Goal: Information Seeking & Learning: Learn about a topic

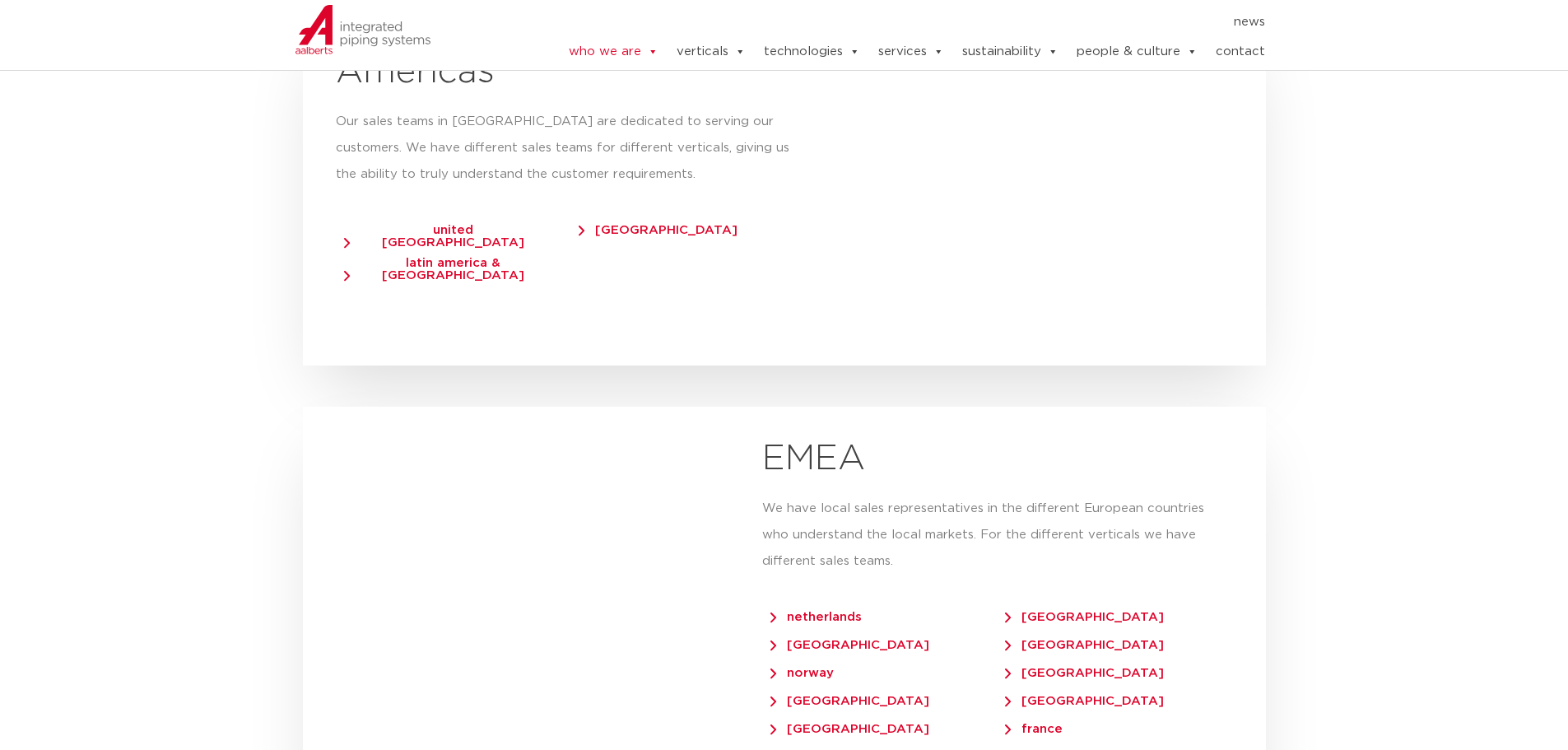
scroll to position [2881, 0]
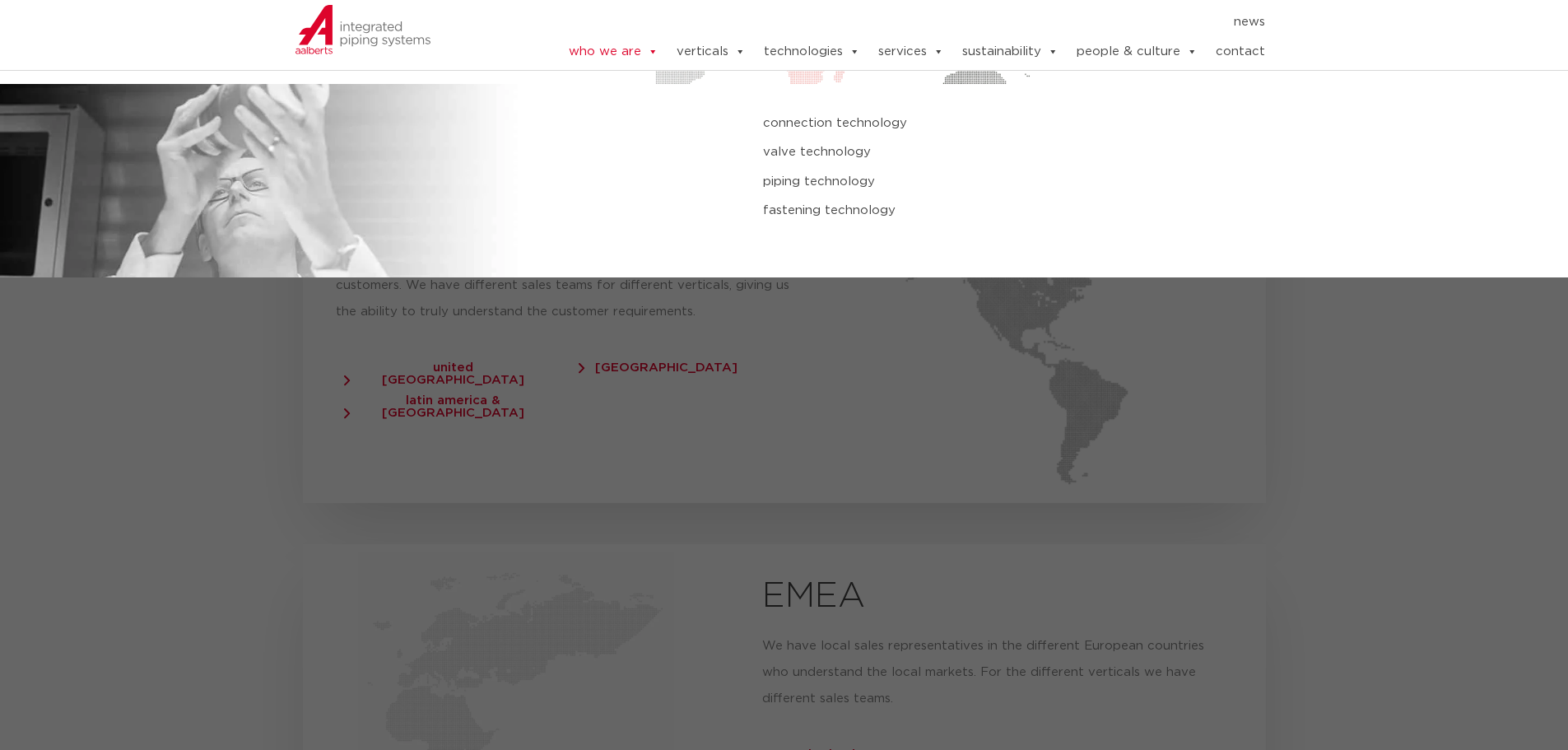
click at [816, 180] on link "piping technology" at bounding box center [1057, 182] width 589 height 22
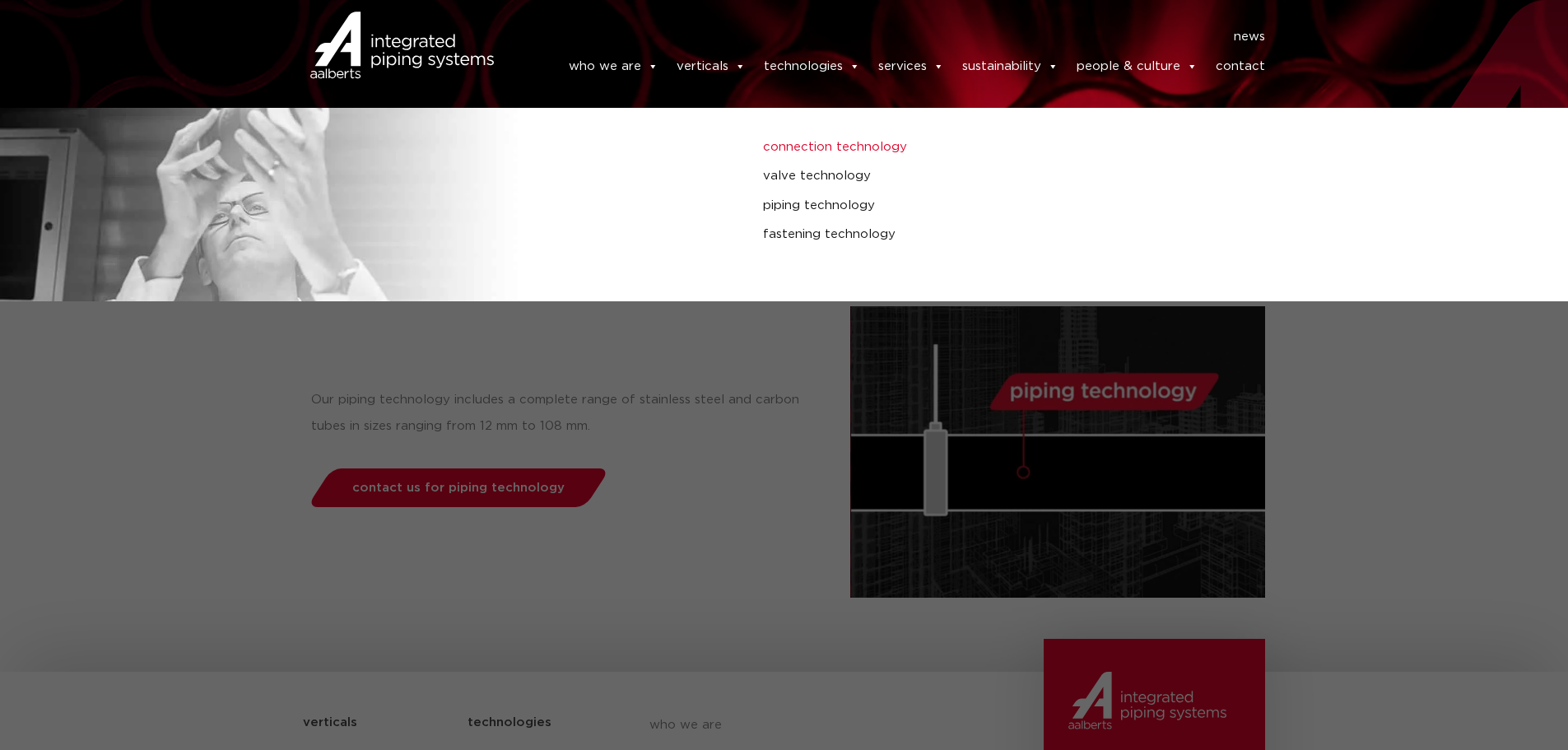
click at [817, 138] on link "connection technology" at bounding box center [1057, 148] width 589 height 22
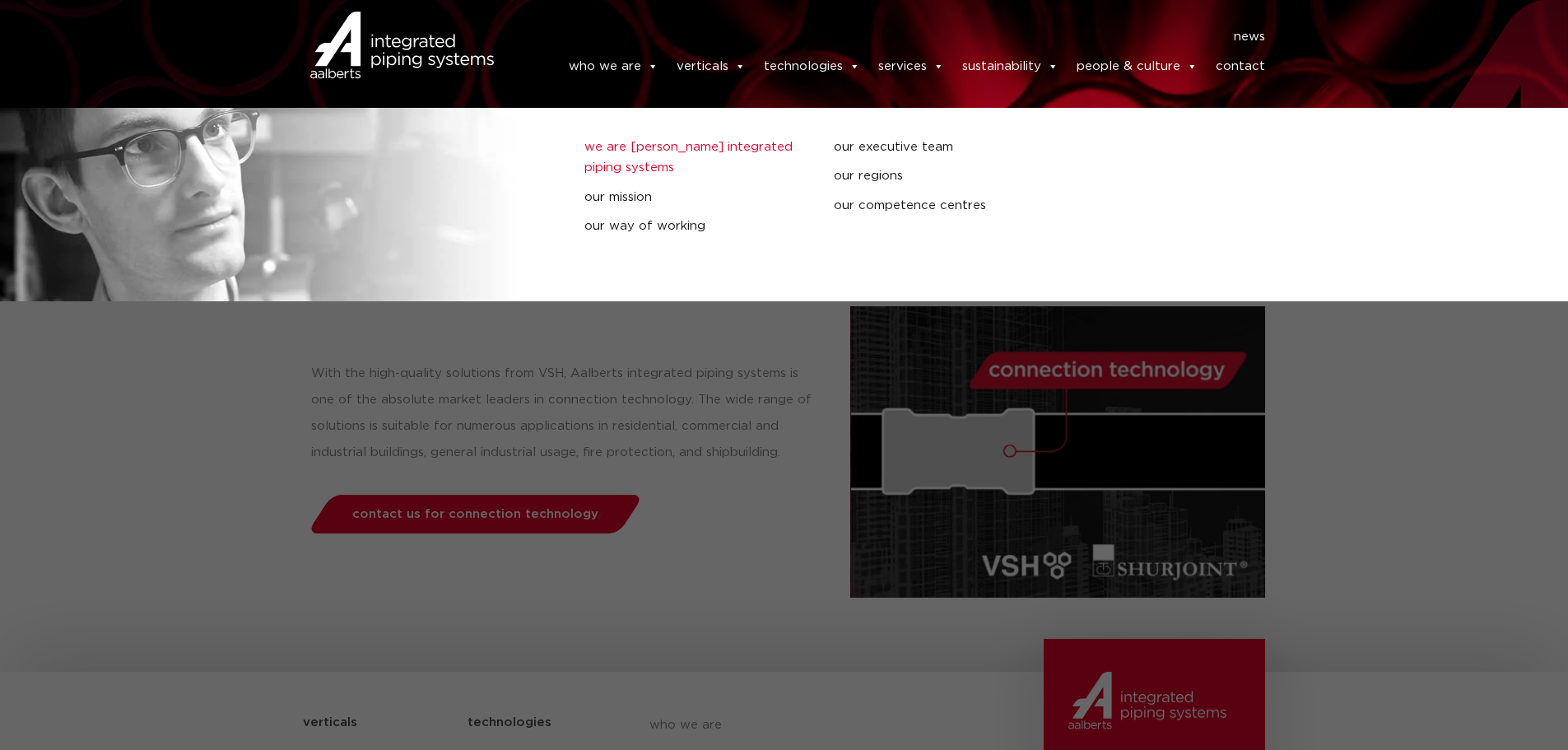
click at [705, 151] on link "we are [PERSON_NAME] integrated piping systems" at bounding box center [696, 158] width 225 height 42
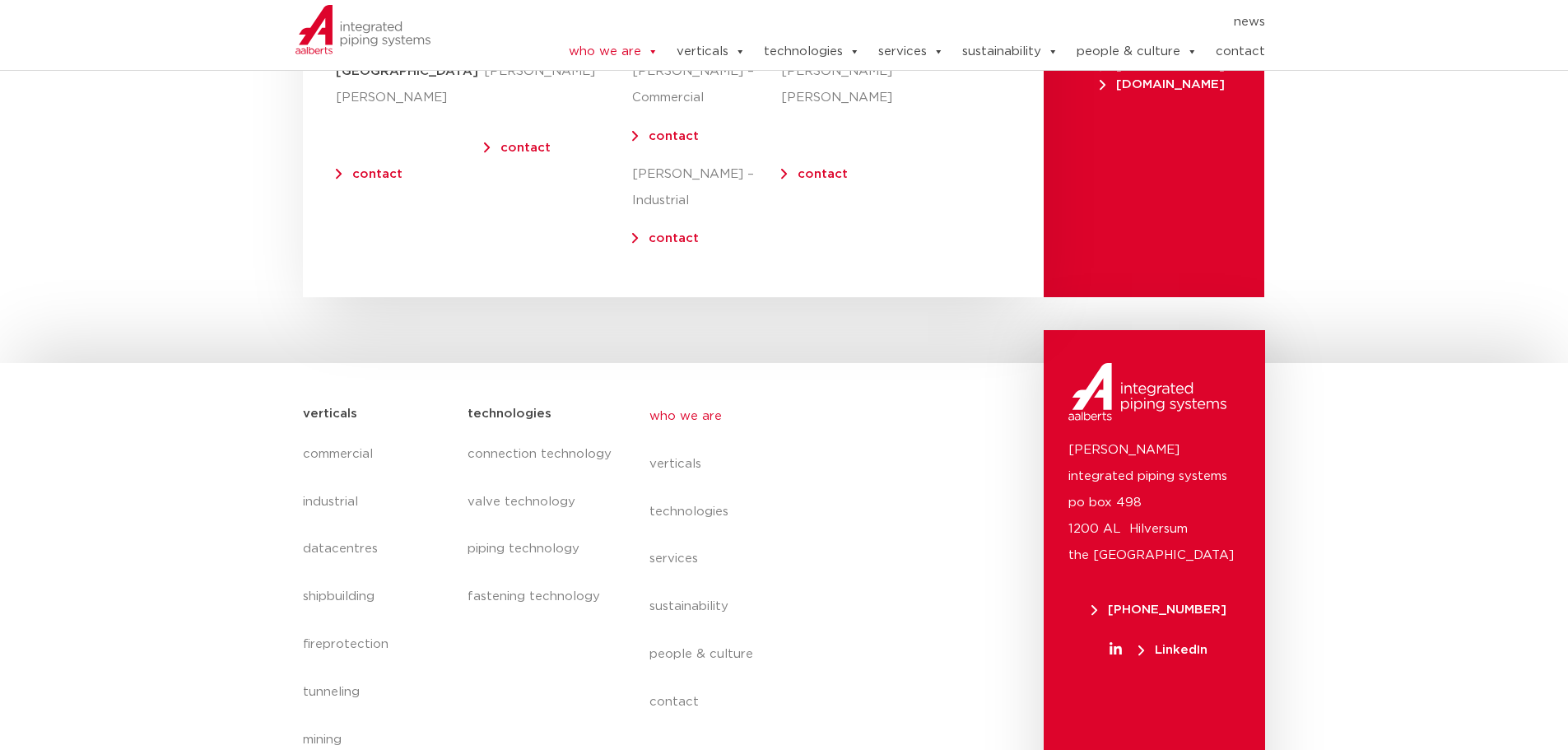
scroll to position [6817, 0]
